Goal: Transaction & Acquisition: Purchase product/service

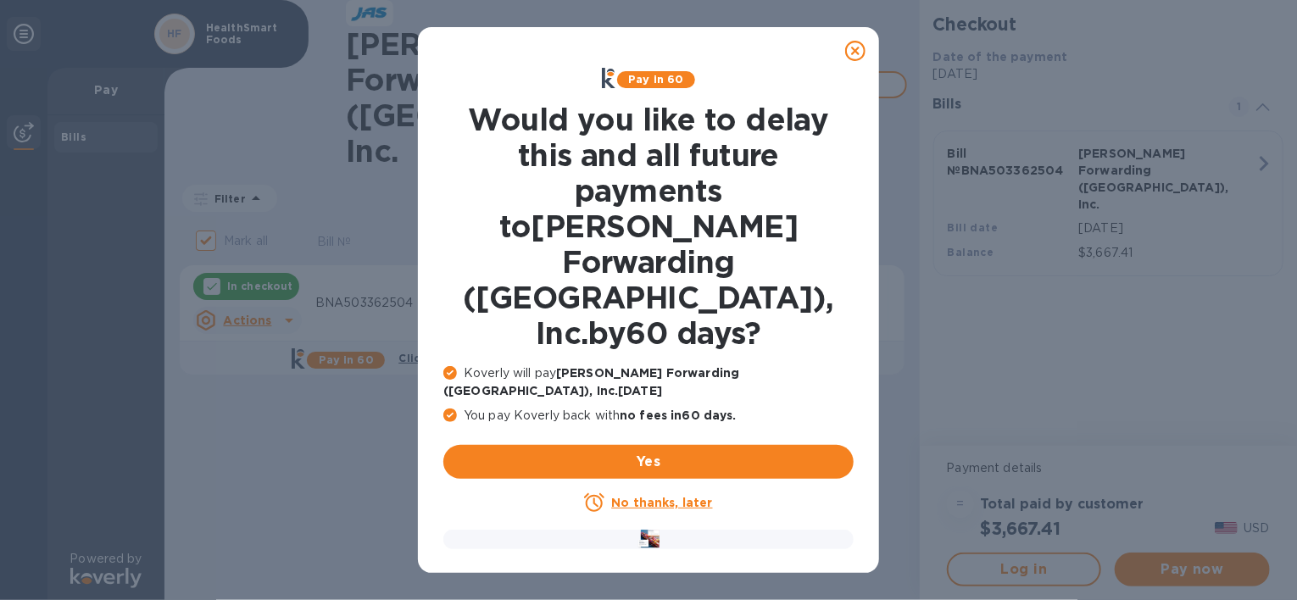
click at [855, 47] on icon at bounding box center [855, 51] width 20 height 20
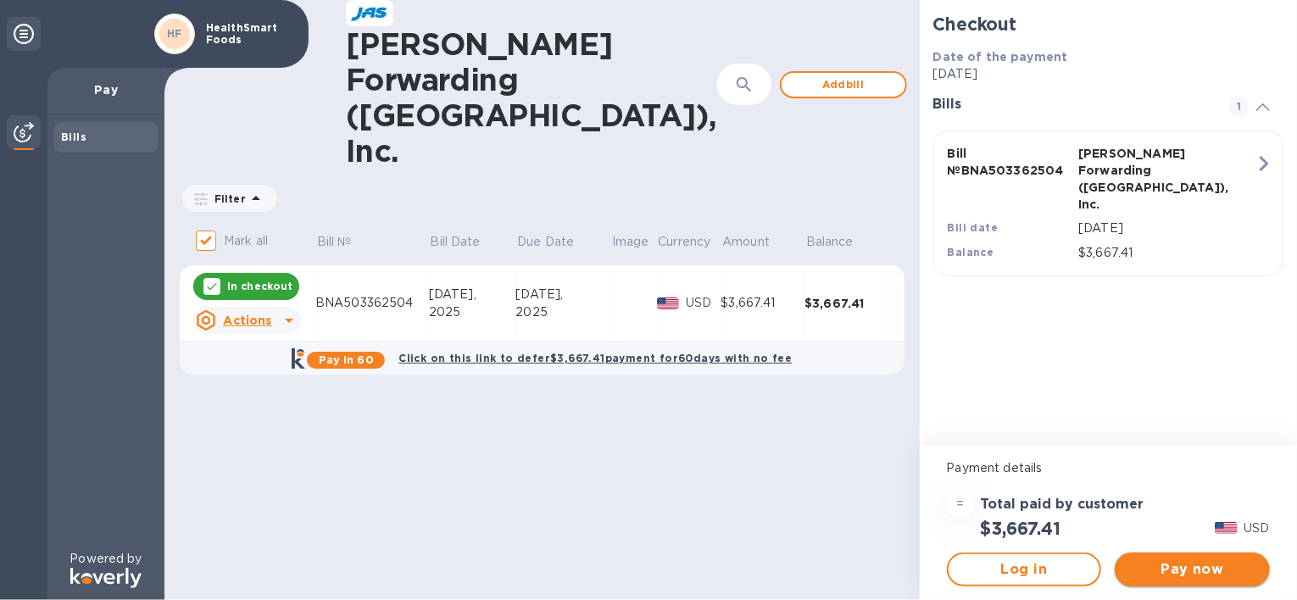
click at [1202, 566] on span "Pay now" at bounding box center [1193, 570] width 128 height 20
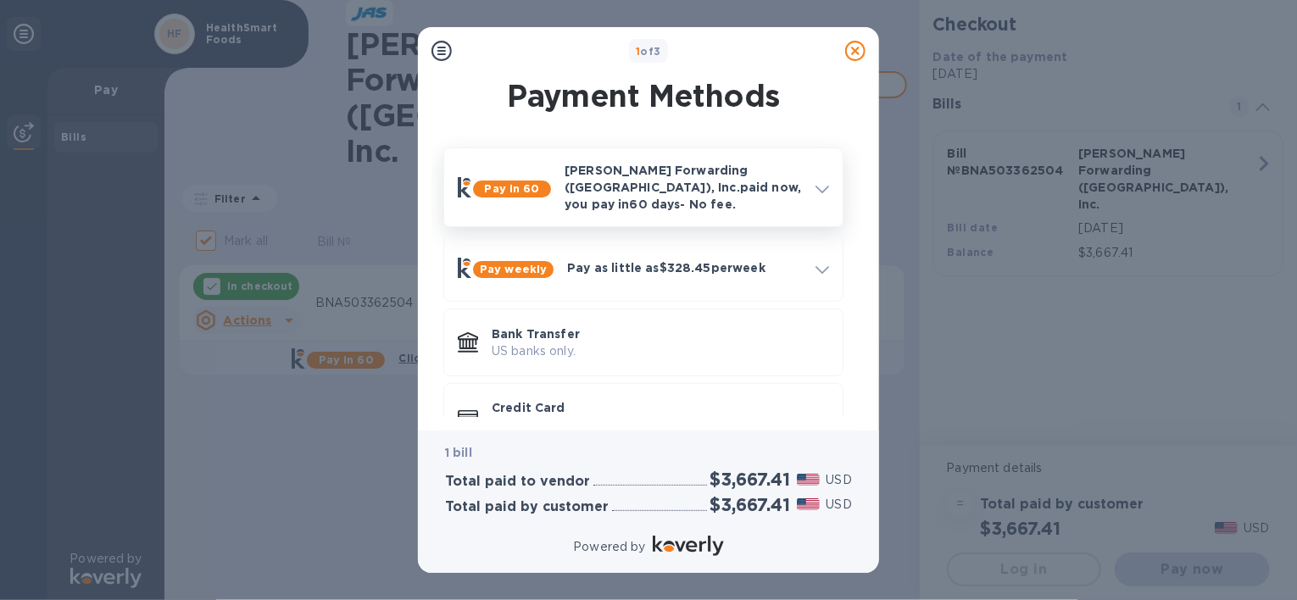
scroll to position [35, 0]
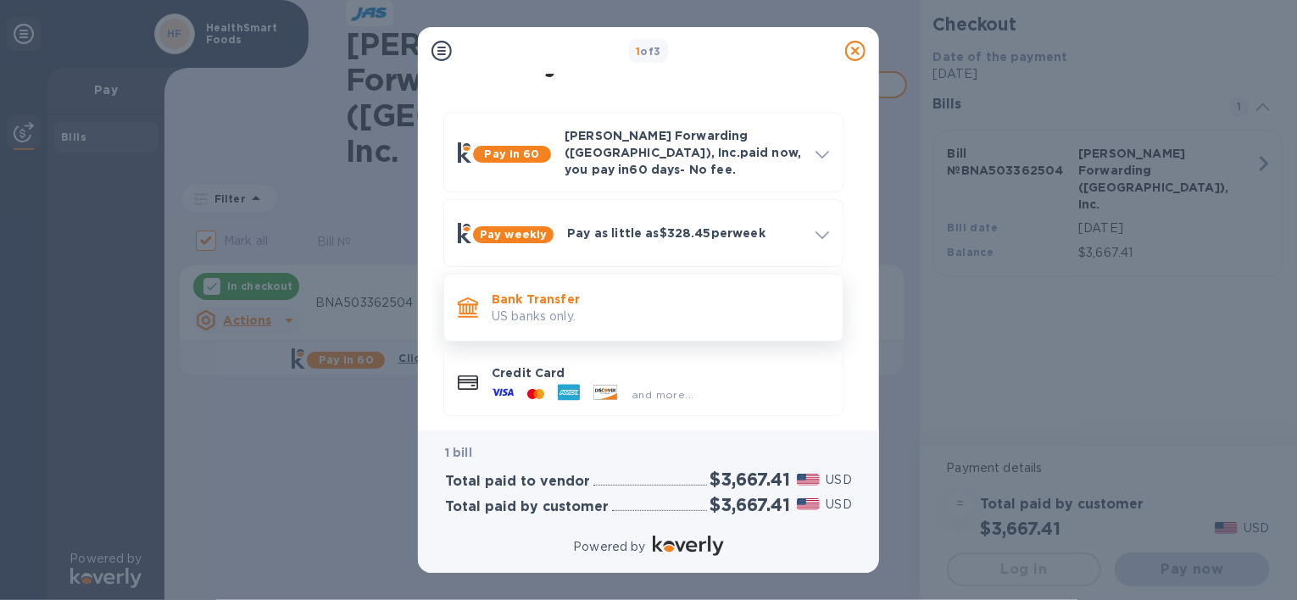
click at [672, 292] on p "Bank Transfer" at bounding box center [660, 299] width 337 height 17
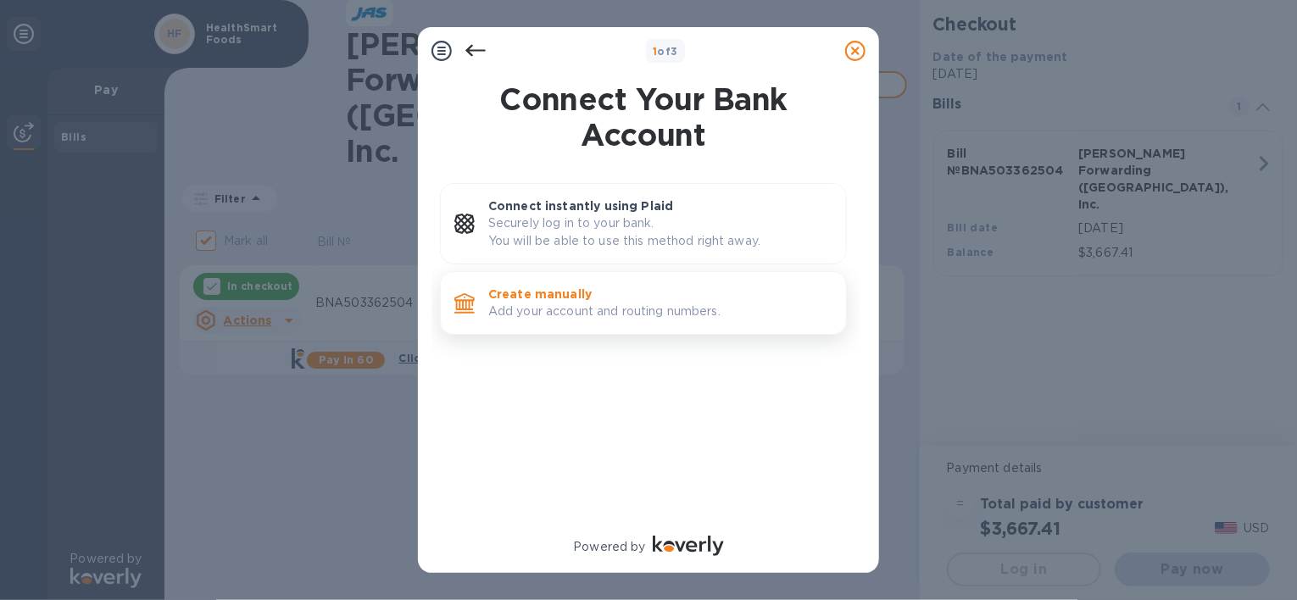
click at [683, 304] on p "Add your account and routing numbers." at bounding box center [660, 312] width 344 height 18
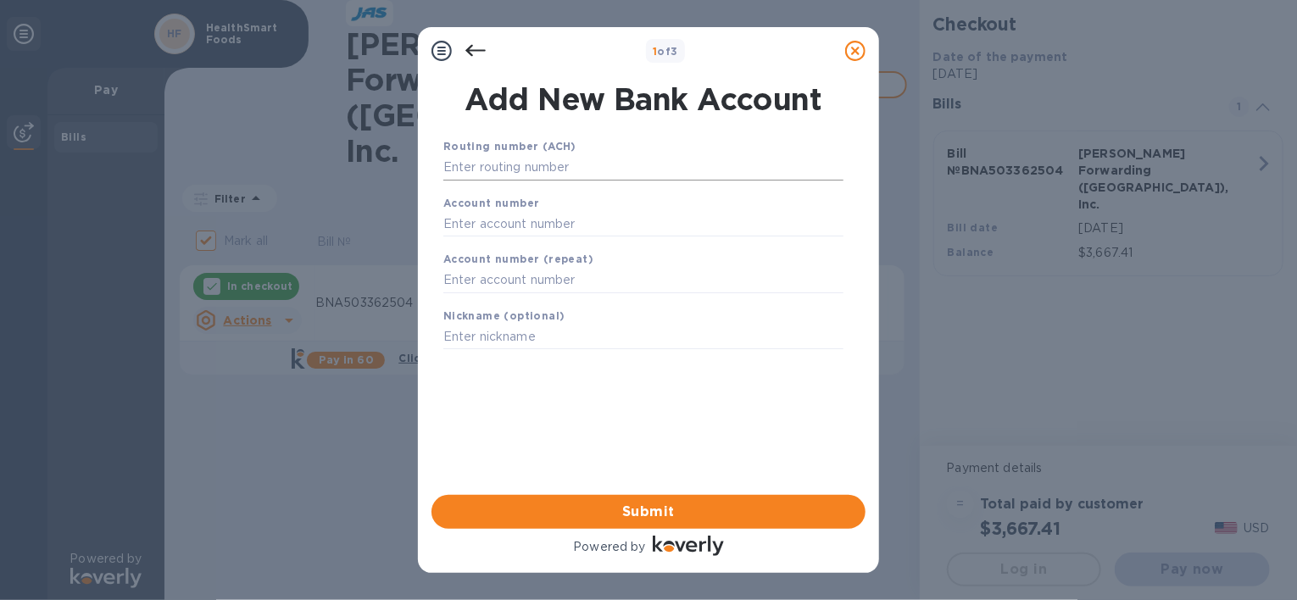
click at [604, 174] on input "text" at bounding box center [643, 167] width 400 height 25
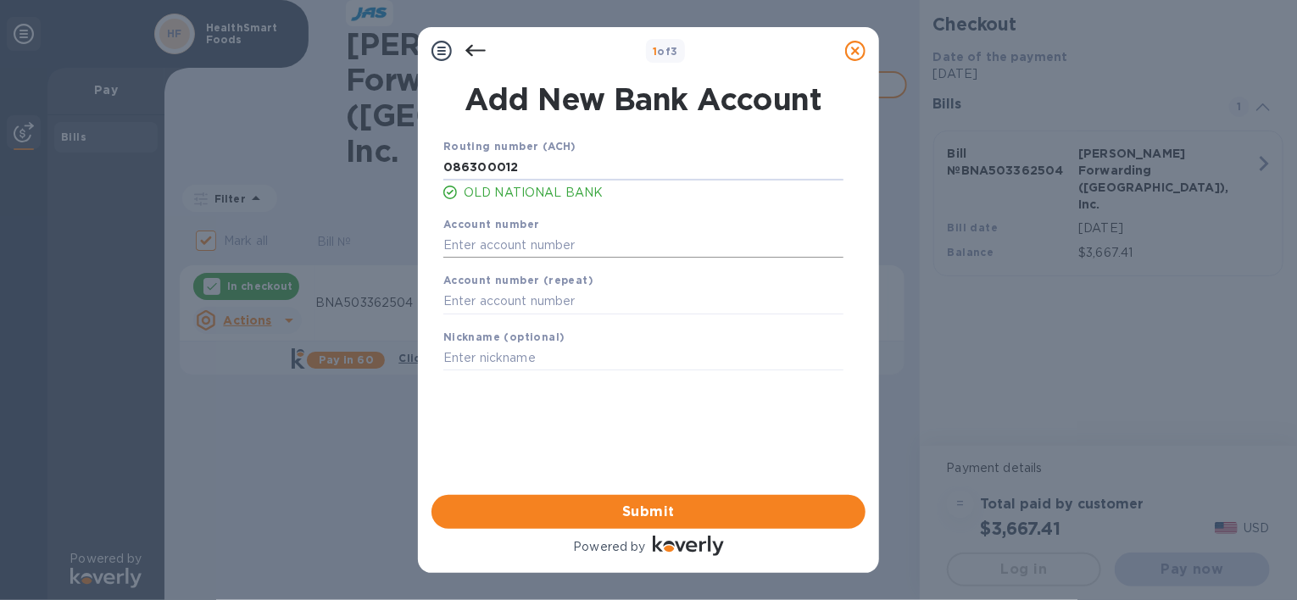
type input "086300012"
click at [577, 250] on input "text" at bounding box center [643, 244] width 400 height 25
type input "107159053"
click at [598, 295] on input "text" at bounding box center [643, 301] width 400 height 25
type input "107159053"
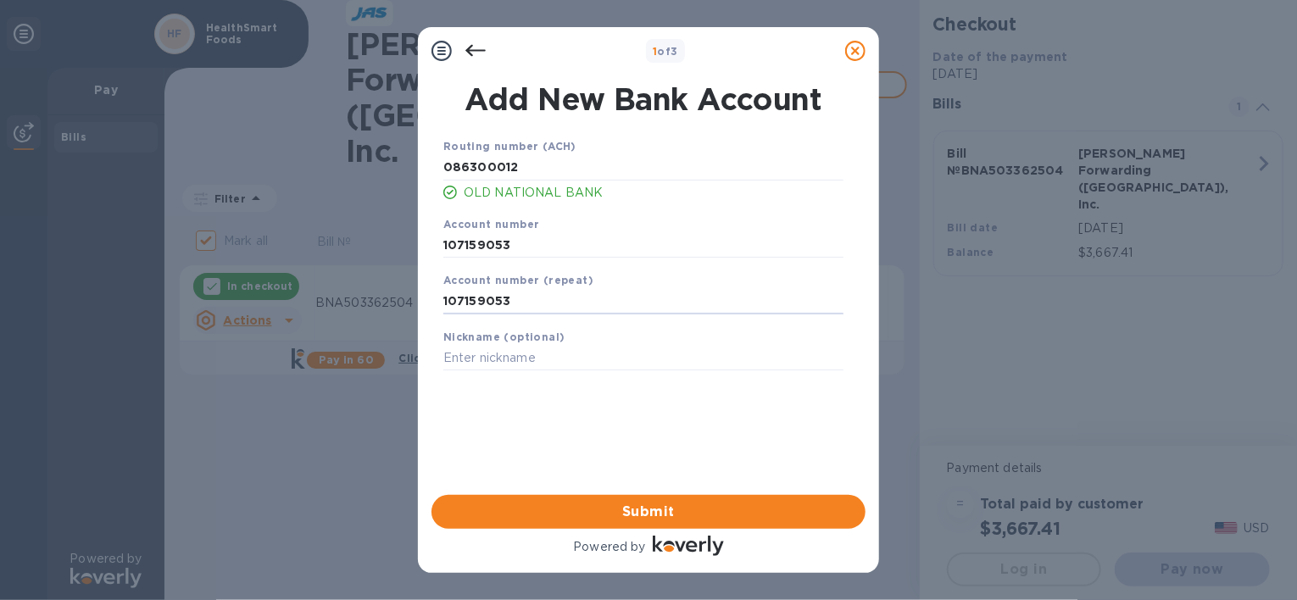
click at [707, 373] on div "Nickname (optional)" at bounding box center [644, 349] width 414 height 57
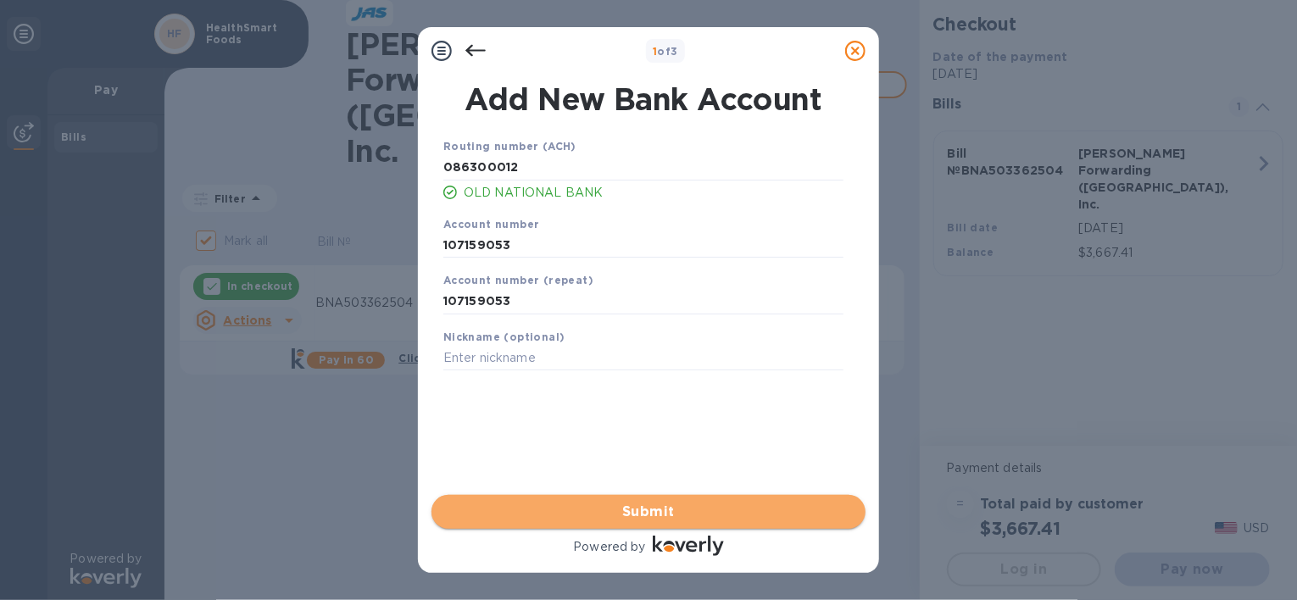
click at [734, 511] on span "Submit" at bounding box center [648, 512] width 407 height 20
